Goal: Task Accomplishment & Management: Manage account settings

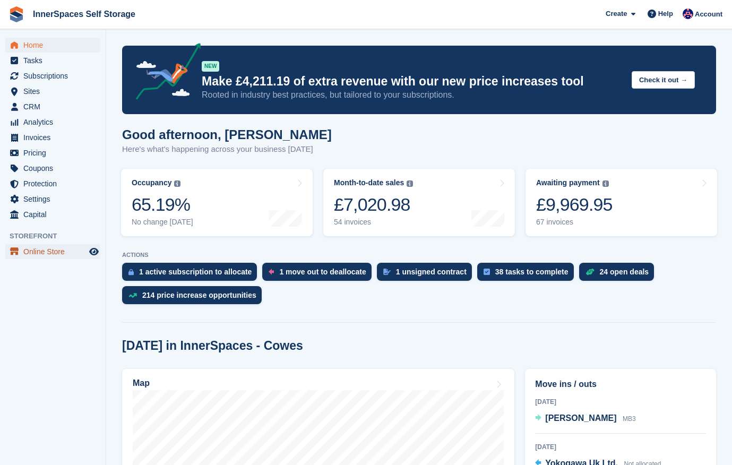
click at [25, 258] on span "Online Store" at bounding box center [55, 251] width 64 height 15
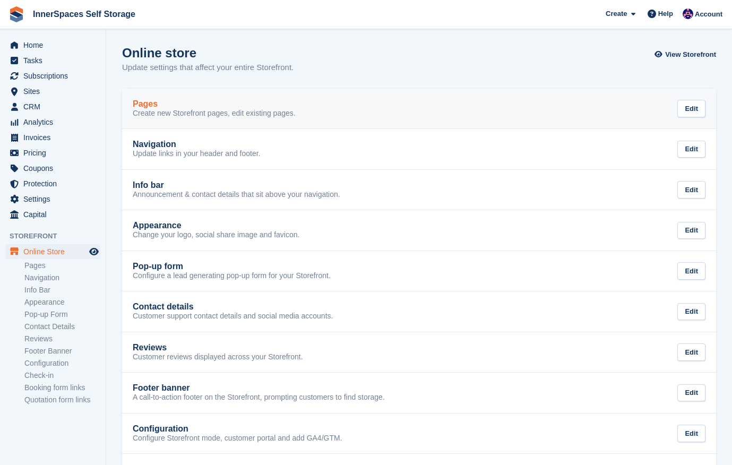
click at [192, 107] on div "Pages" at bounding box center [214, 104] width 163 height 10
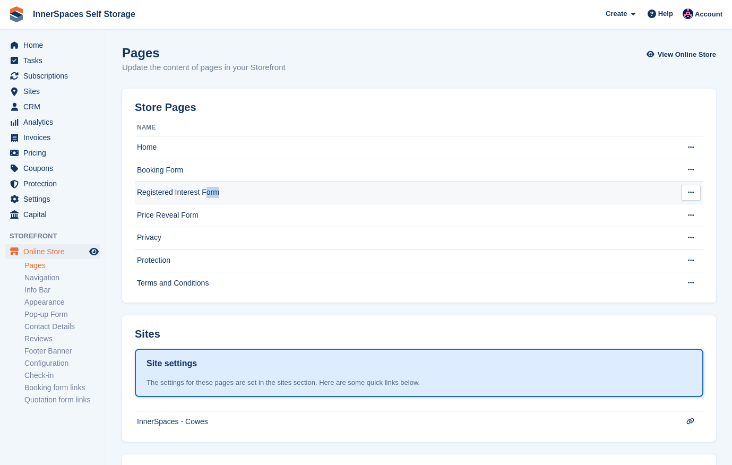
click at [208, 201] on td "Registered Interest Form" at bounding box center [405, 193] width 540 height 23
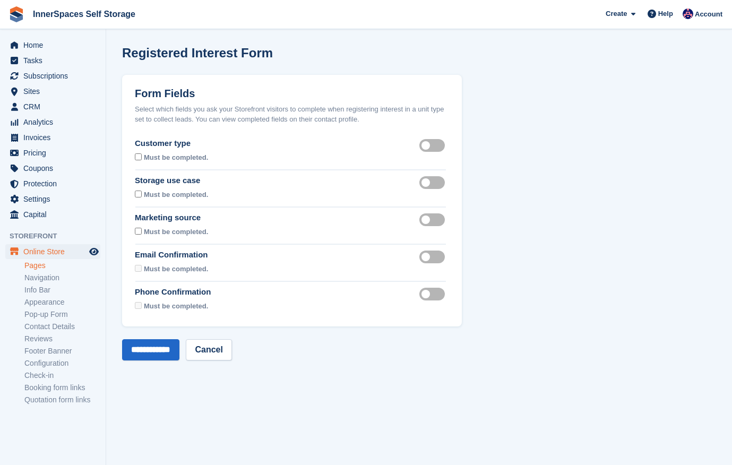
click at [433, 144] on label "Customer type visible" at bounding box center [435, 145] width 30 height 2
click at [440, 183] on label "Storage use case visible" at bounding box center [435, 183] width 30 height 2
click at [435, 220] on label "Marketing source visible" at bounding box center [435, 220] width 30 height 2
click at [434, 258] on label "Email confirmation required" at bounding box center [435, 257] width 30 height 2
click at [166, 354] on input "**********" at bounding box center [150, 349] width 57 height 21
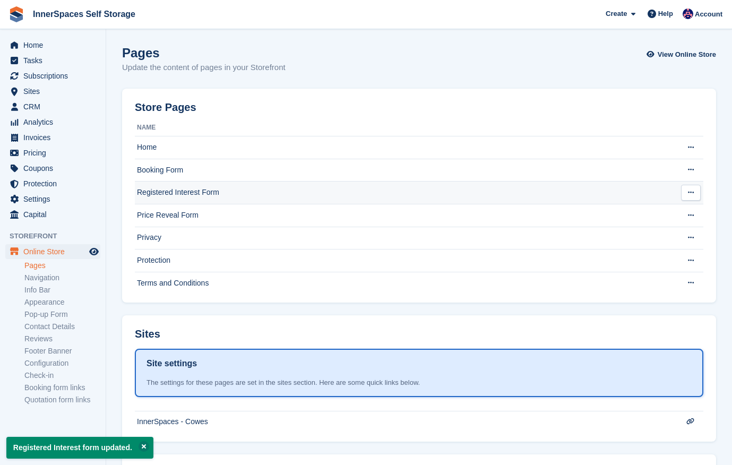
click at [206, 193] on td "Registered Interest Form" at bounding box center [405, 193] width 540 height 23
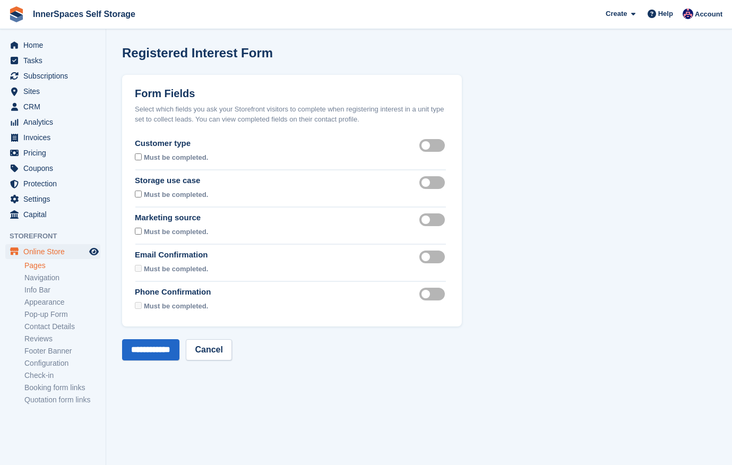
click at [136, 235] on div at bounding box center [138, 233] width 7 height 14
click at [161, 358] on input "**********" at bounding box center [150, 349] width 57 height 21
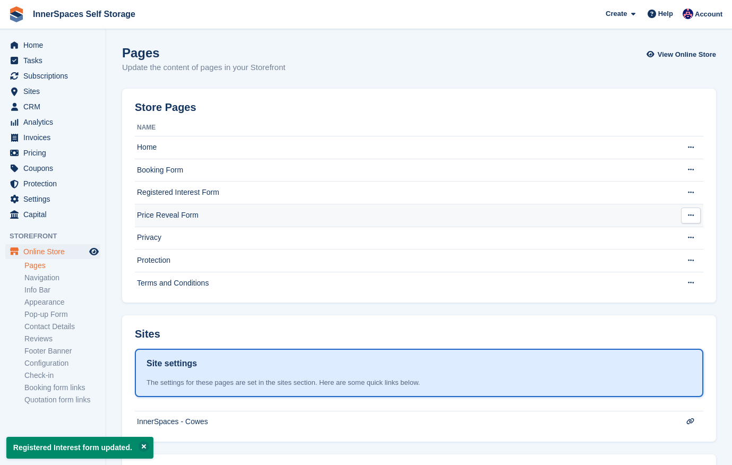
click at [197, 214] on td "Price Reveal Form" at bounding box center [405, 215] width 540 height 23
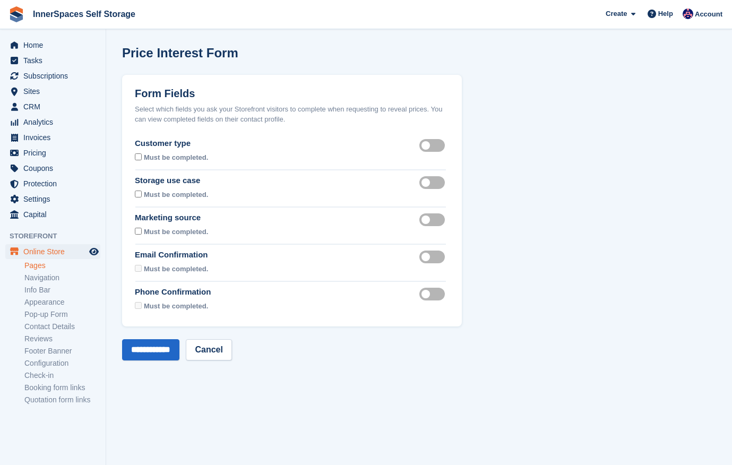
click at [429, 145] on label "Customer type visible" at bounding box center [435, 145] width 30 height 2
click at [429, 182] on label "Storage use case visible" at bounding box center [435, 183] width 30 height 2
click at [426, 219] on label "Marketing source visible" at bounding box center [435, 220] width 30 height 2
click at [170, 340] on input "**********" at bounding box center [150, 349] width 57 height 21
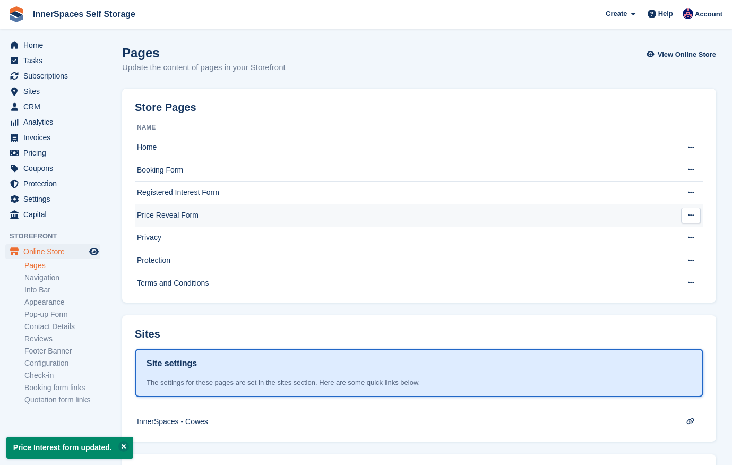
click at [218, 215] on td "Price Reveal Form" at bounding box center [405, 215] width 540 height 23
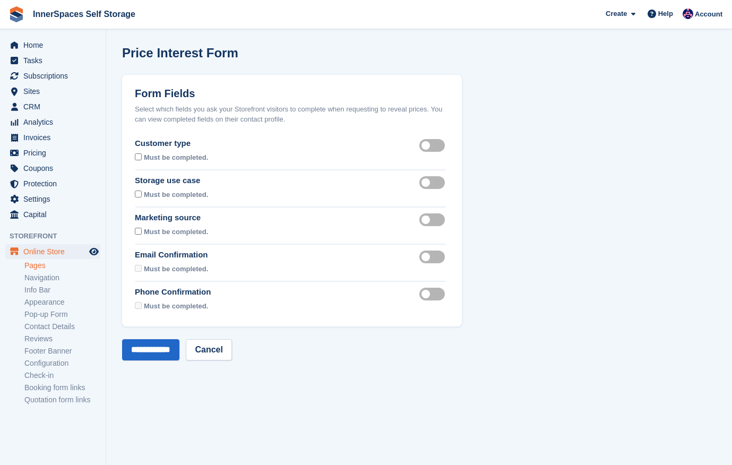
click at [435, 287] on div "Phone confirmation required" at bounding box center [435, 292] width 30 height 13
click at [435, 293] on label "Phone confirmation required" at bounding box center [435, 294] width 30 height 2
click at [141, 349] on input "**********" at bounding box center [150, 349] width 57 height 21
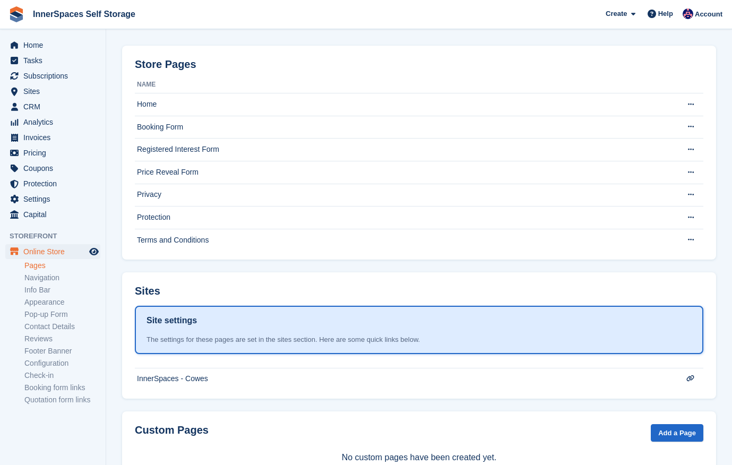
scroll to position [81, 0]
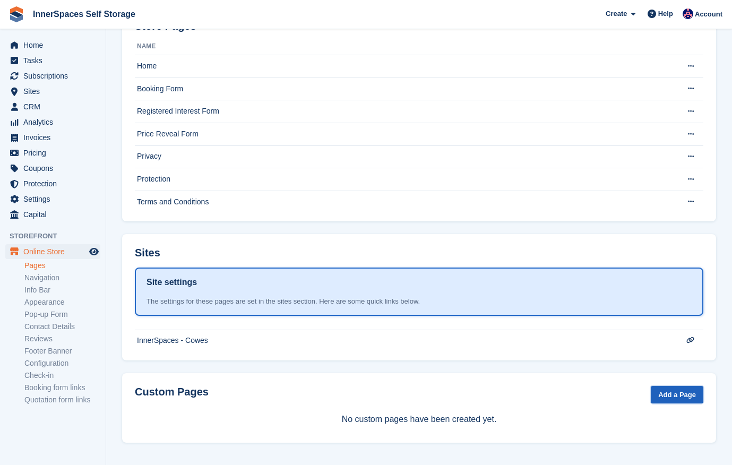
click at [683, 388] on link "Add a Page" at bounding box center [677, 395] width 53 height 18
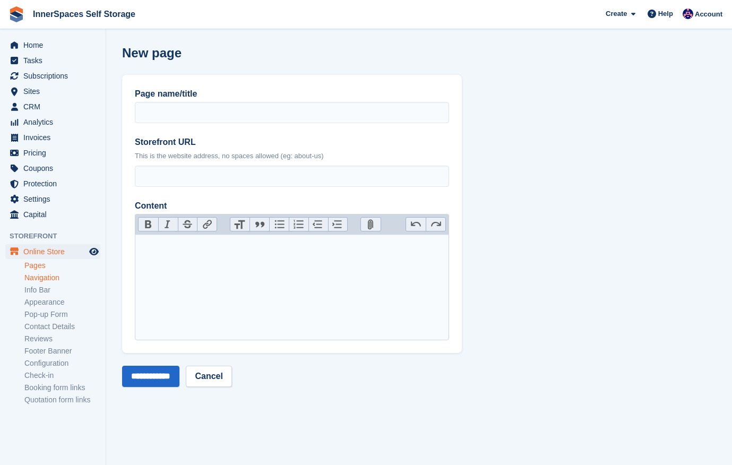
click at [58, 281] on link "Navigation" at bounding box center [62, 278] width 76 height 10
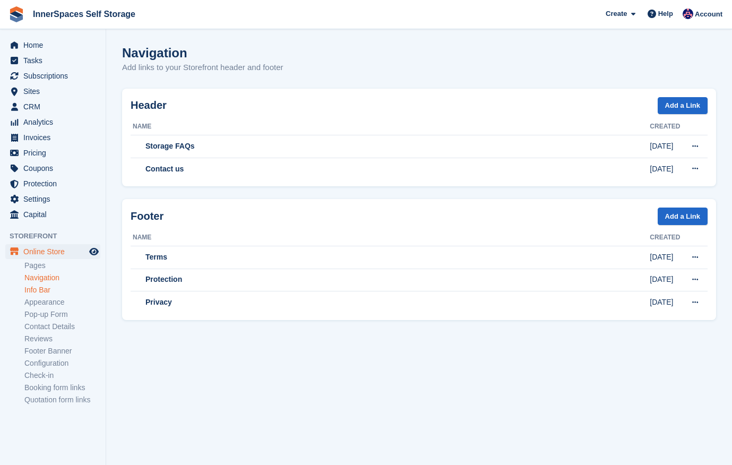
click at [28, 292] on link "Info Bar" at bounding box center [62, 290] width 76 height 10
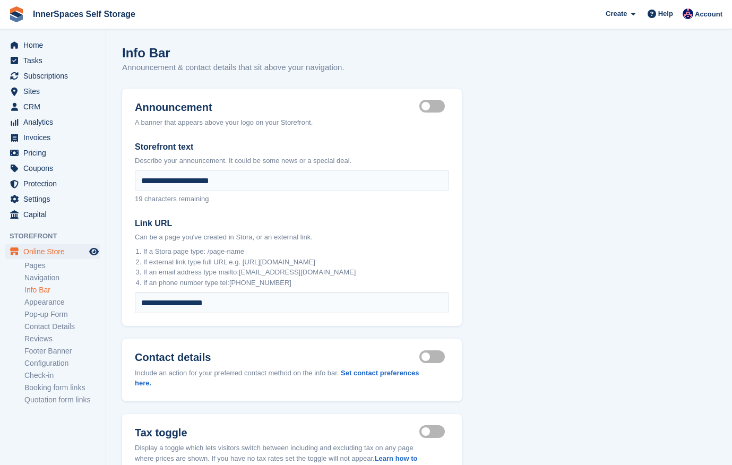
click at [437, 106] on label "Announcement visible" at bounding box center [435, 107] width 30 height 2
click at [429, 107] on label "Announcement visible" at bounding box center [435, 107] width 30 height 2
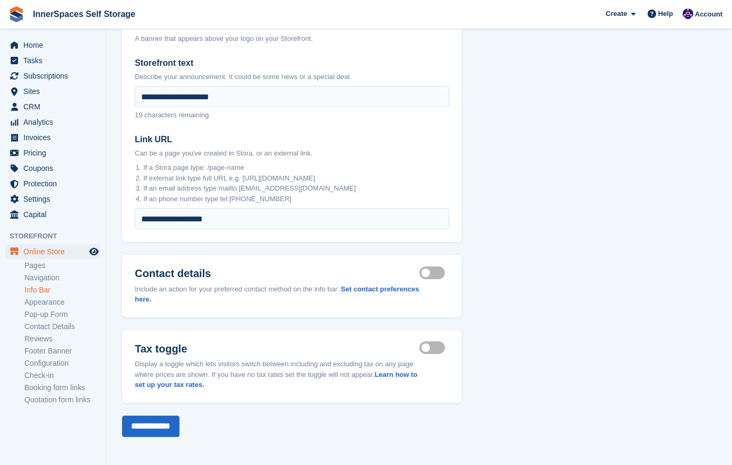
scroll to position [84, 0]
click at [36, 300] on link "Appearance" at bounding box center [62, 302] width 76 height 10
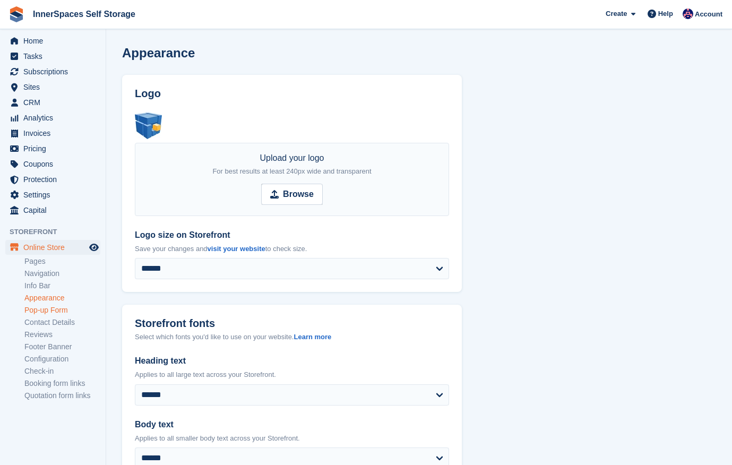
scroll to position [21, 0]
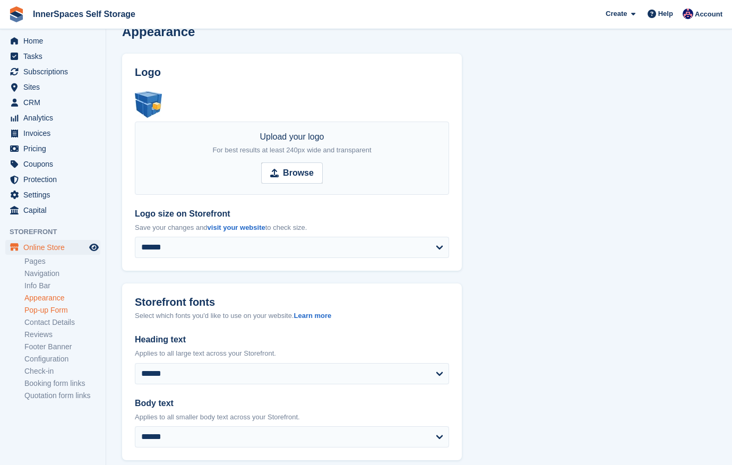
click at [39, 311] on link "Pop-up Form" at bounding box center [62, 310] width 76 height 10
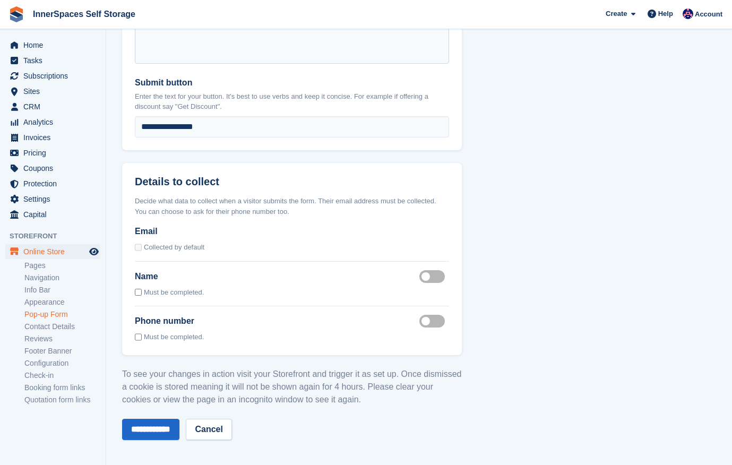
scroll to position [793, 0]
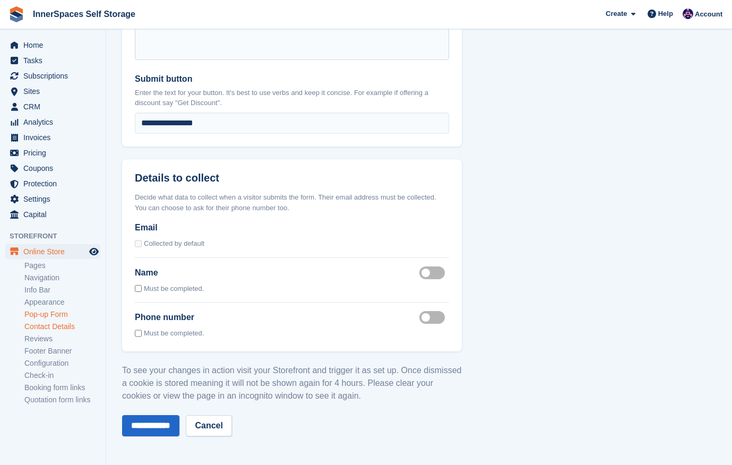
click at [45, 325] on link "Contact Details" at bounding box center [62, 327] width 76 height 10
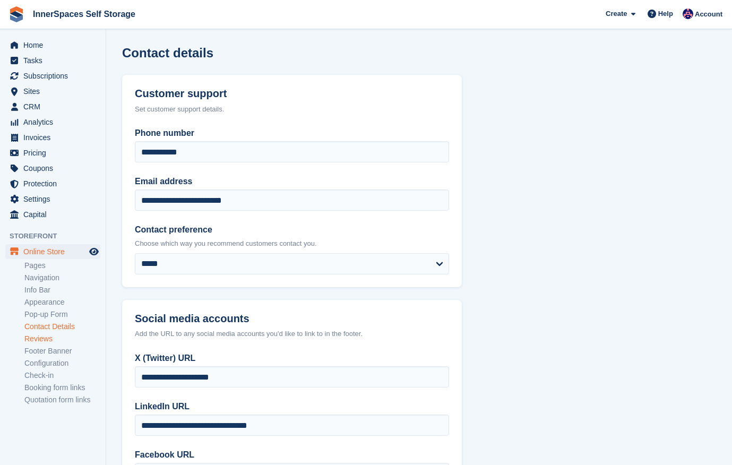
scroll to position [4, 0]
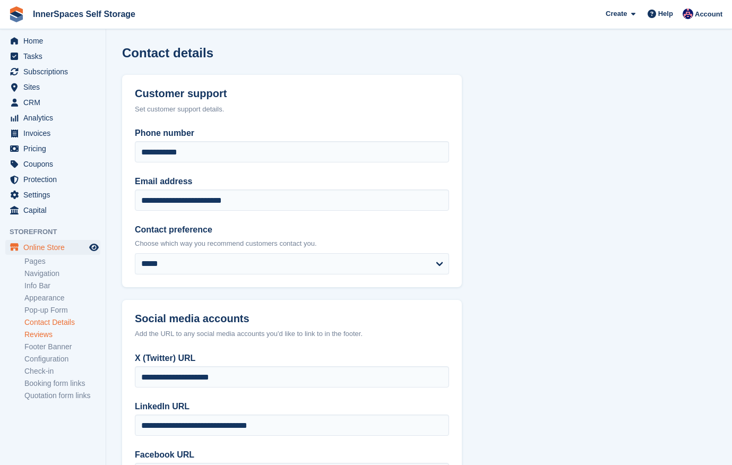
click at [43, 333] on link "Reviews" at bounding box center [62, 335] width 76 height 10
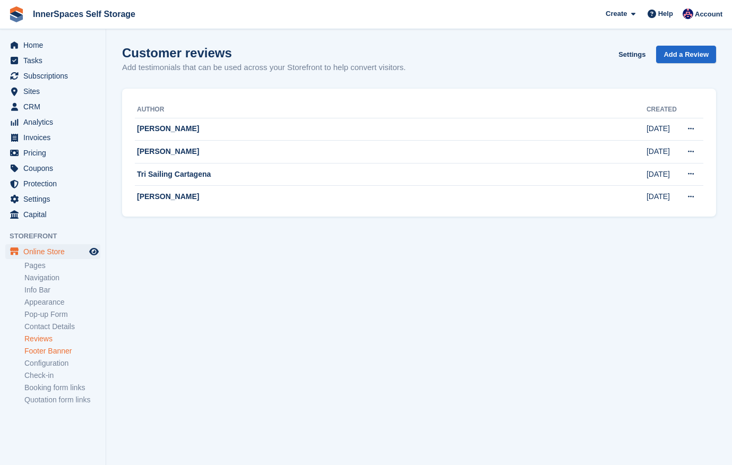
click at [43, 347] on link "Footer Banner" at bounding box center [62, 351] width 76 height 10
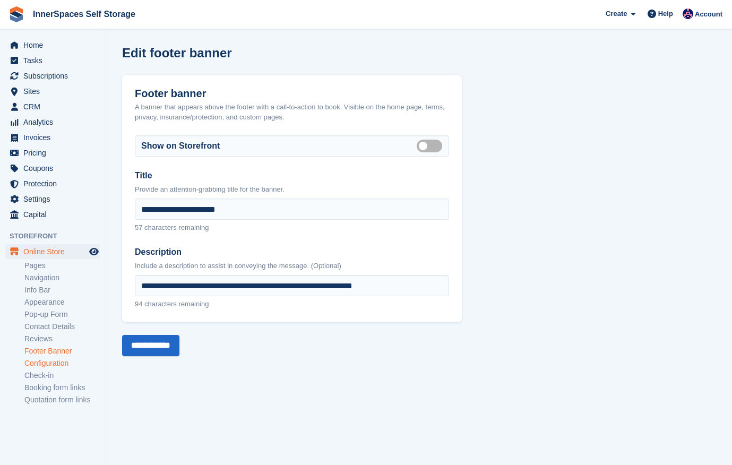
click at [48, 363] on link "Configuration" at bounding box center [62, 363] width 76 height 10
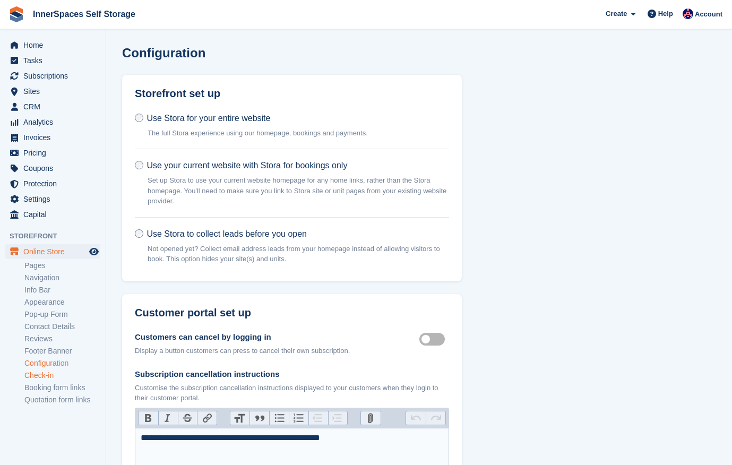
click at [47, 372] on link "Check-in" at bounding box center [62, 376] width 76 height 10
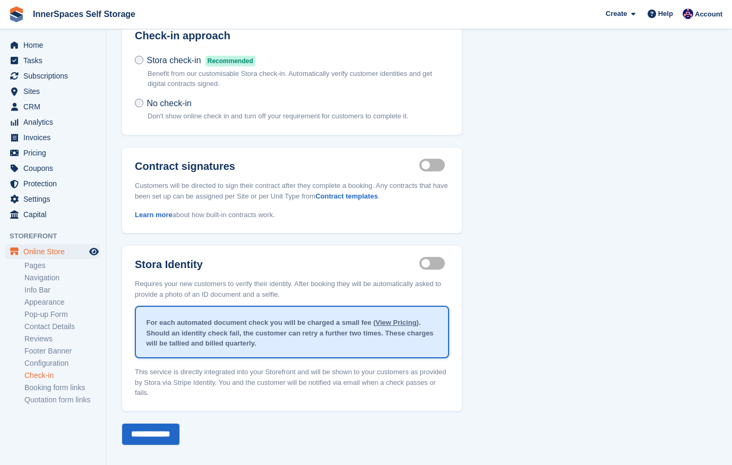
scroll to position [65, 0]
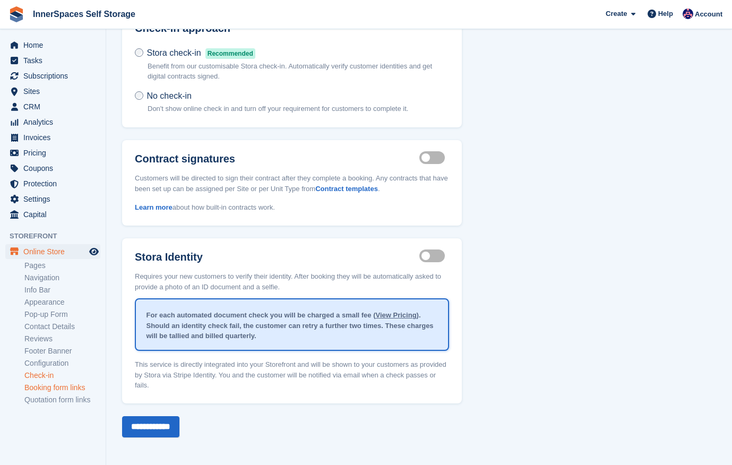
click at [48, 389] on link "Booking form links" at bounding box center [62, 388] width 76 height 10
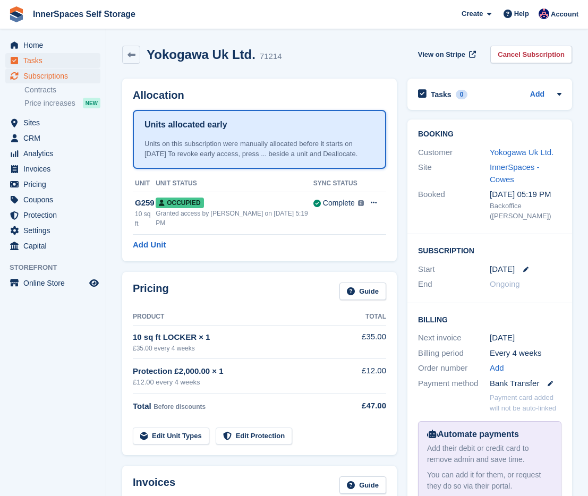
scroll to position [13, 0]
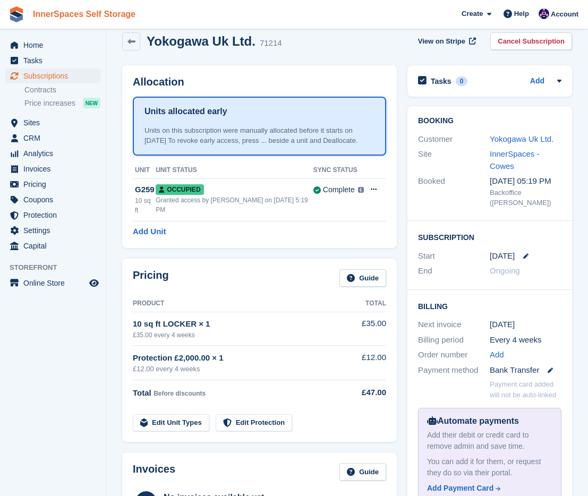
click at [45, 11] on link "InnerSpaces Self Storage" at bounding box center [84, 14] width 111 height 18
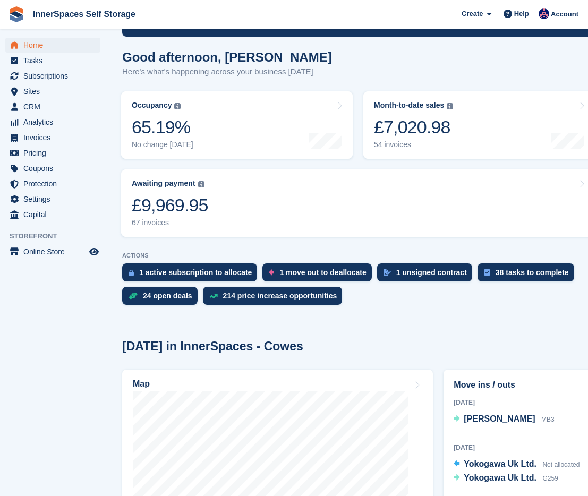
scroll to position [285, 0]
